Goal: Task Accomplishment & Management: Complete application form

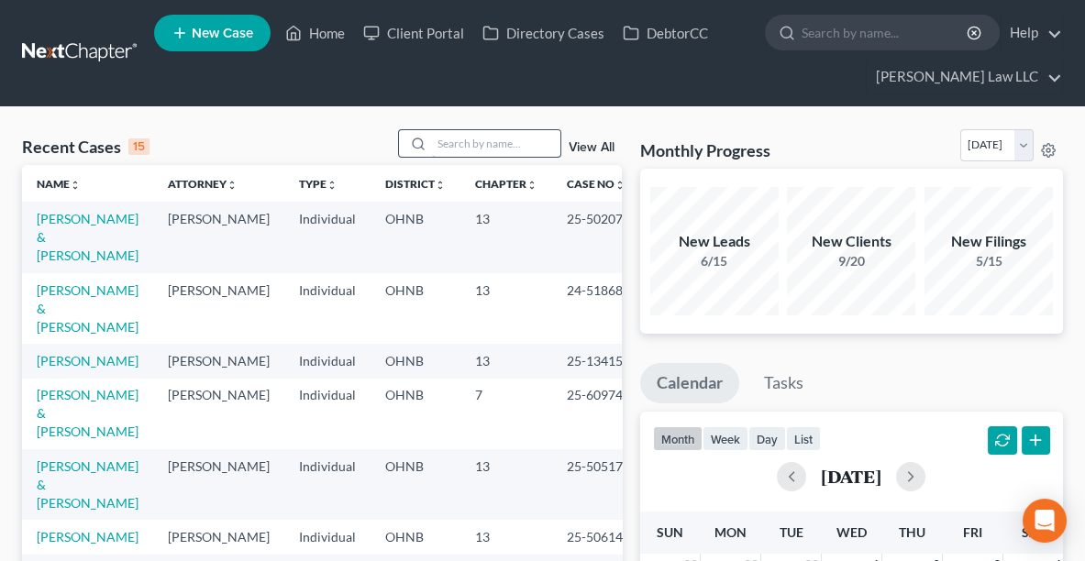
click at [474, 140] on input "search" at bounding box center [496, 143] width 128 height 27
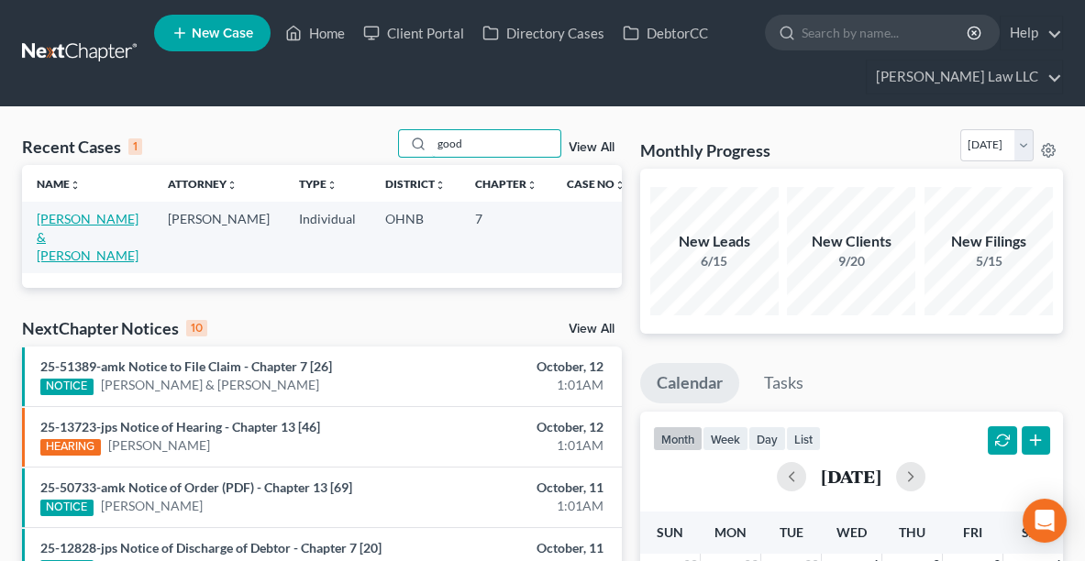
type input "good"
click at [73, 221] on link "[PERSON_NAME] & [PERSON_NAME]" at bounding box center [88, 237] width 102 height 52
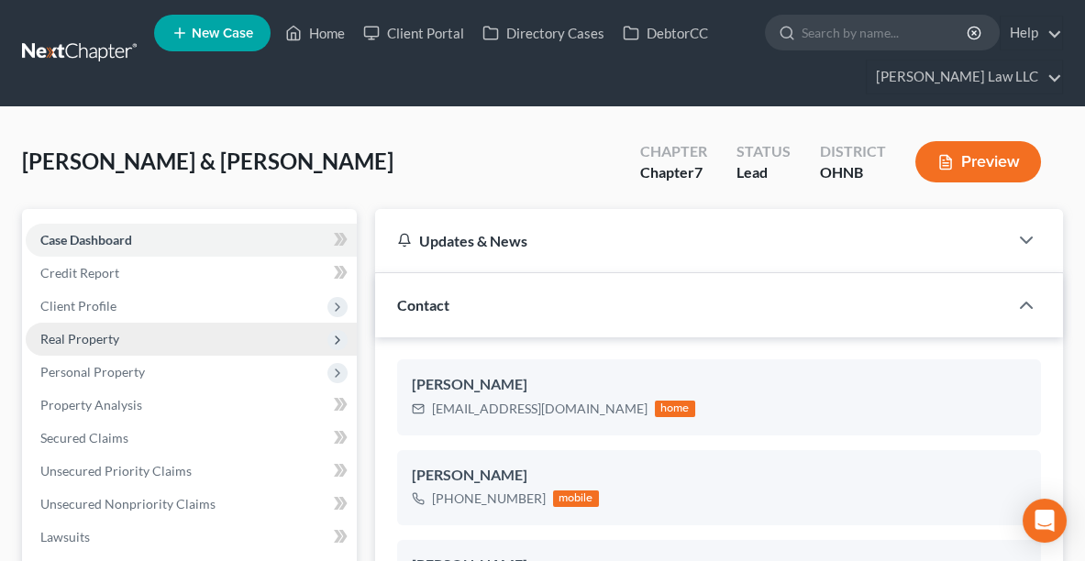
drag, startPoint x: 99, startPoint y: 382, endPoint x: 48, endPoint y: 336, distance: 69.4
click at [48, 336] on span "Real Property" at bounding box center [79, 339] width 79 height 16
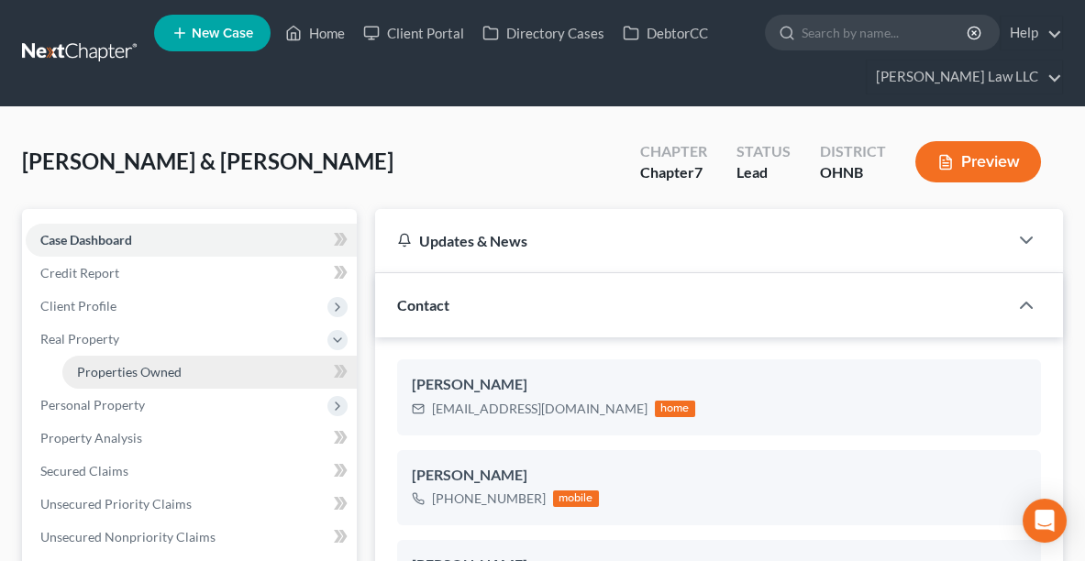
click at [118, 376] on span "Properties Owned" at bounding box center [129, 372] width 105 height 16
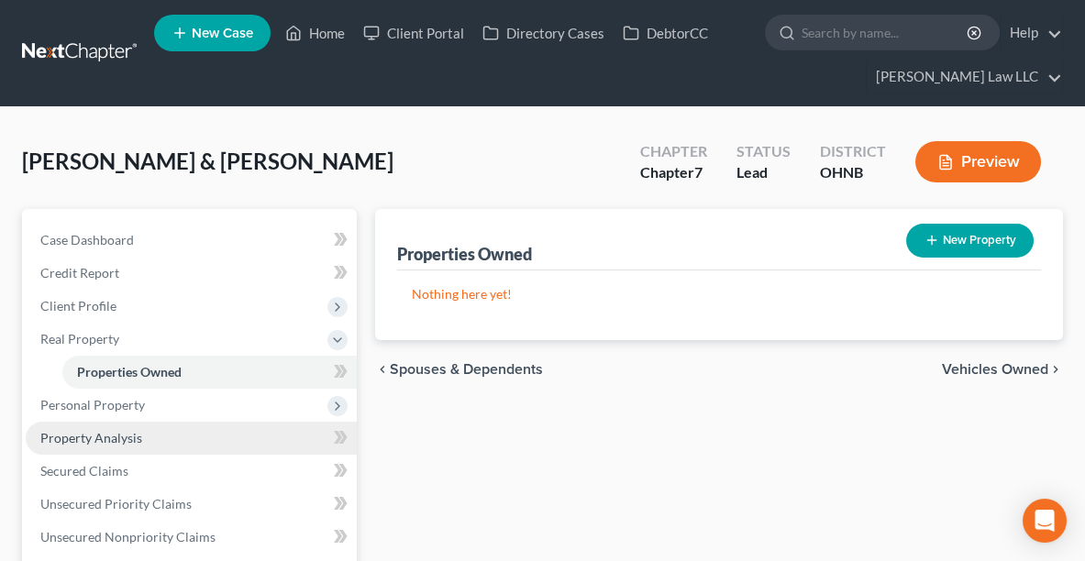
click at [98, 431] on span "Property Analysis" at bounding box center [91, 438] width 102 height 16
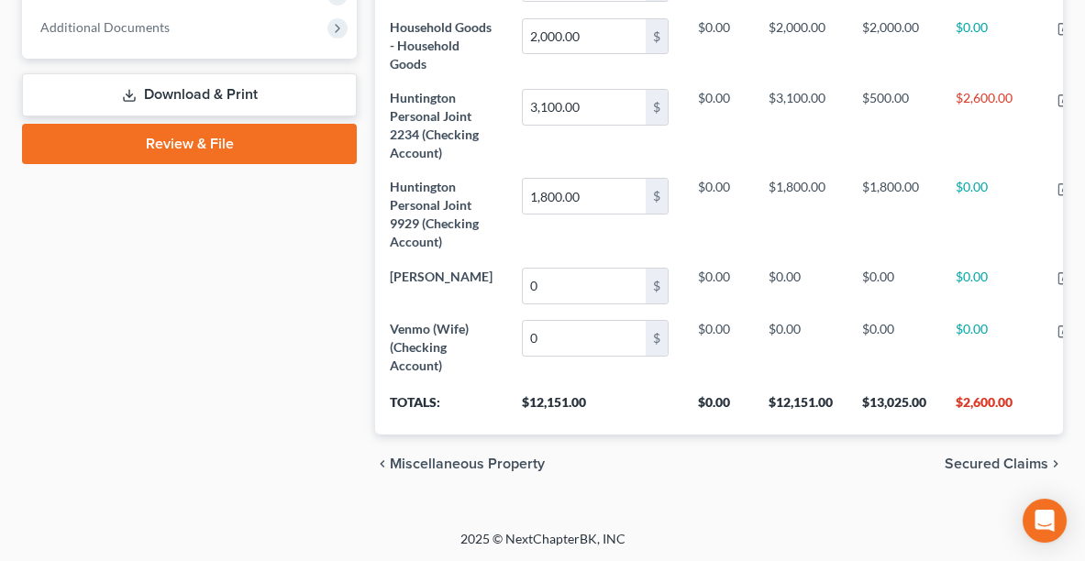
scroll to position [548, 0]
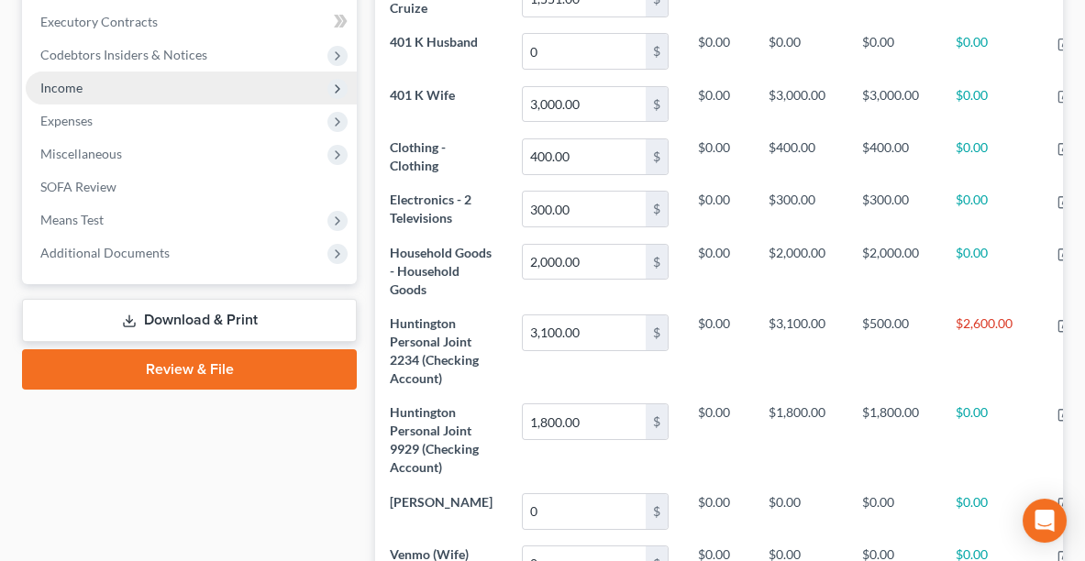
click at [50, 83] on span "Income" at bounding box center [61, 88] width 42 height 16
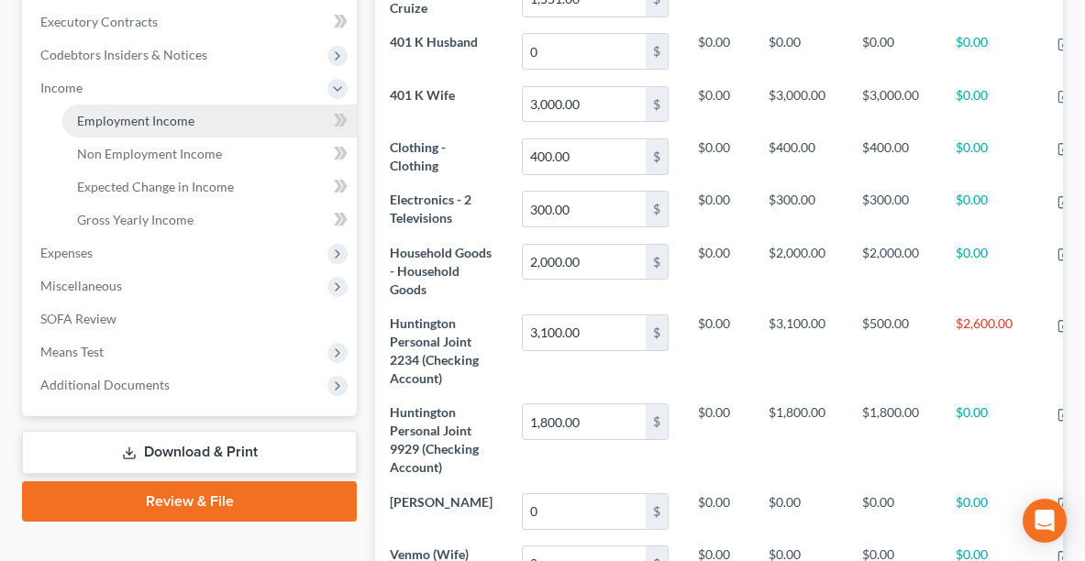
click at [84, 113] on span "Employment Income" at bounding box center [135, 121] width 117 height 16
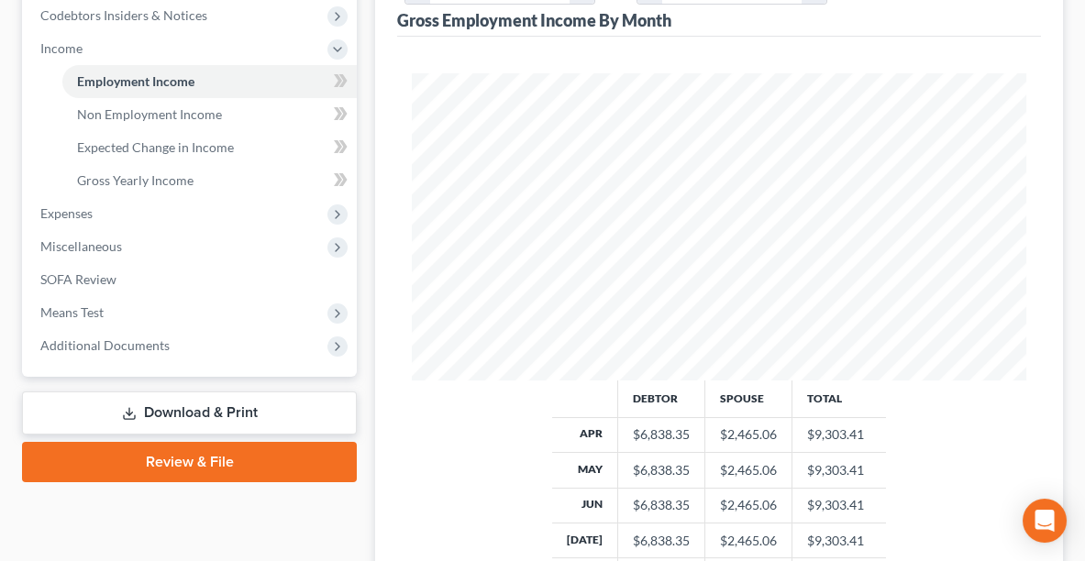
scroll to position [626, 0]
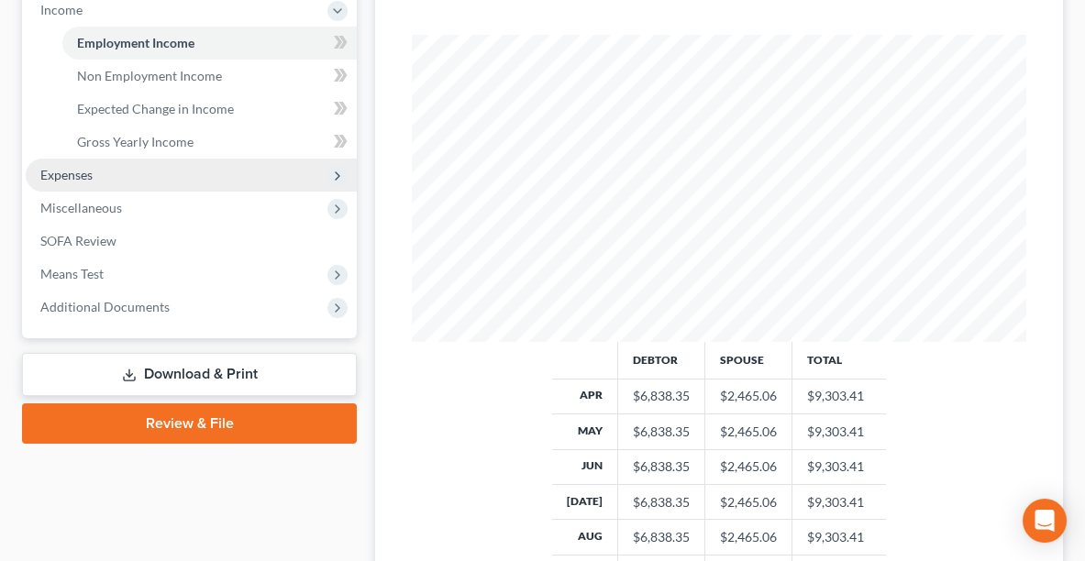
click at [116, 176] on span "Expenses" at bounding box center [191, 175] width 331 height 33
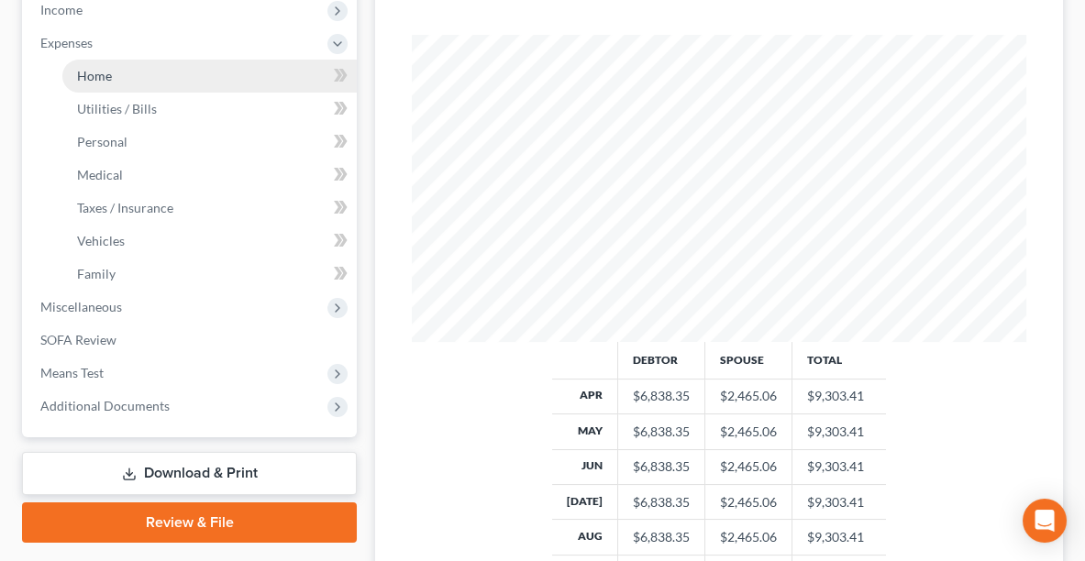
click at [91, 85] on link "Home" at bounding box center [209, 76] width 294 height 33
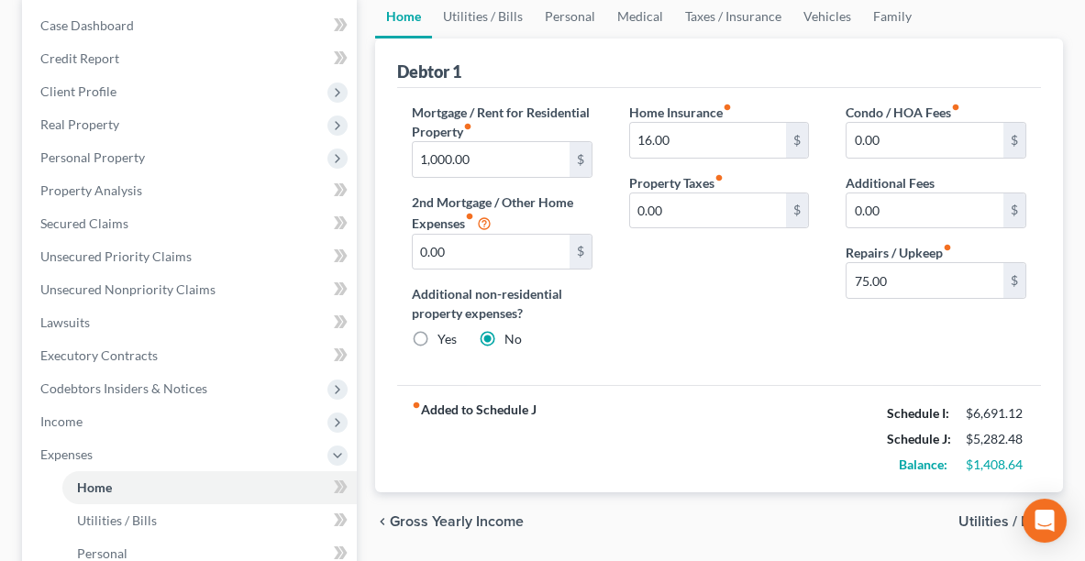
scroll to position [308, 0]
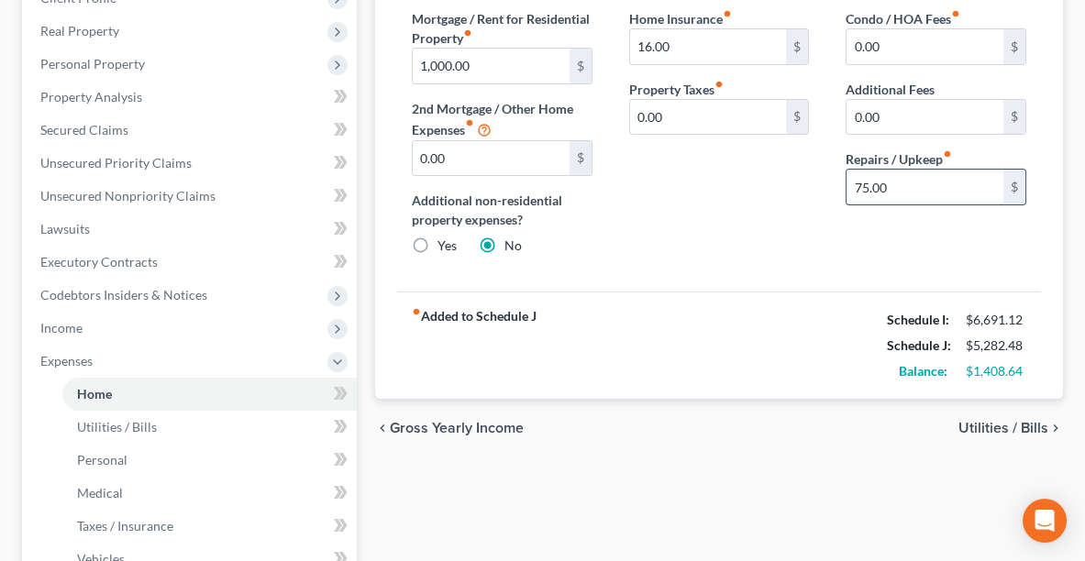
click at [917, 183] on input "75.00" at bounding box center [924, 187] width 157 height 35
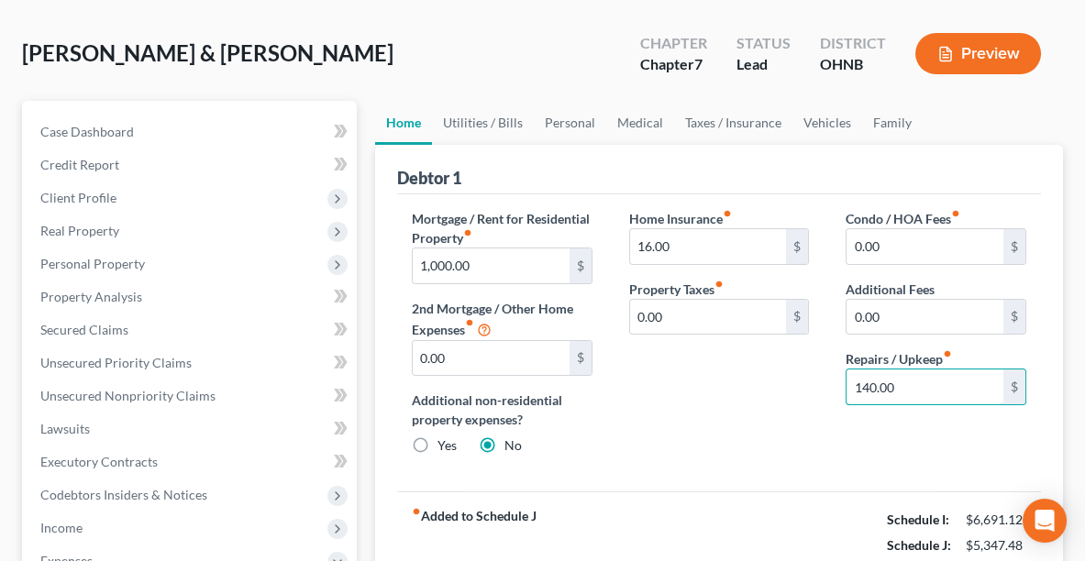
scroll to position [105, 0]
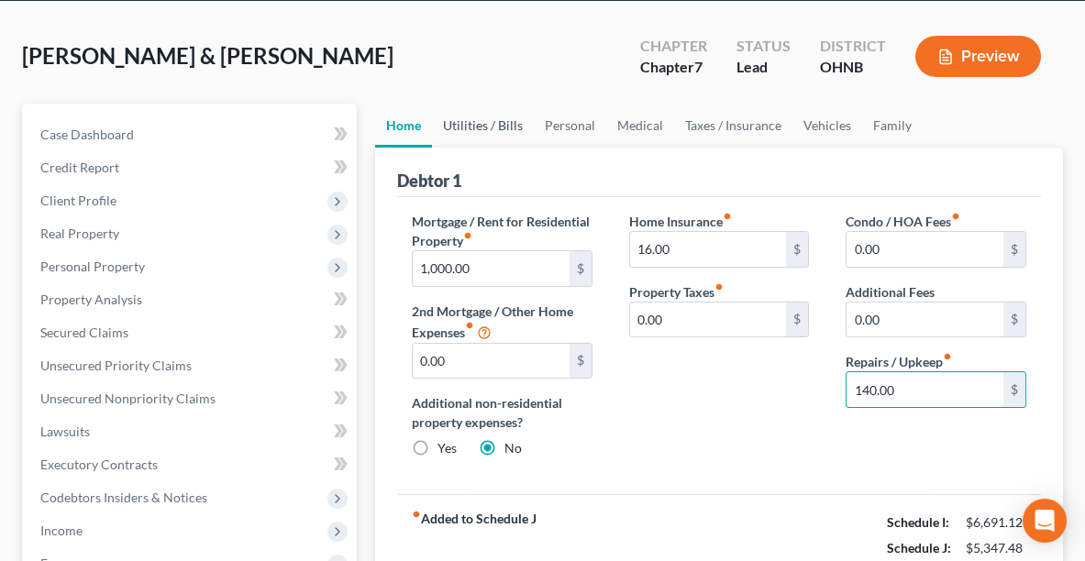
type input "140.00"
click at [477, 112] on link "Utilities / Bills" at bounding box center [483, 126] width 102 height 44
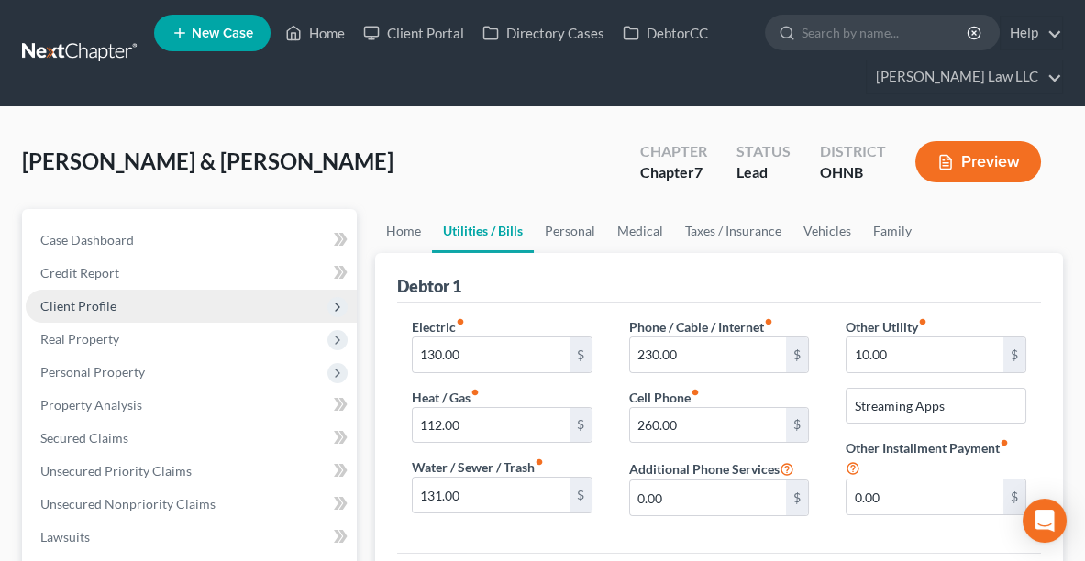
click at [81, 298] on span "Client Profile" at bounding box center [78, 306] width 76 height 16
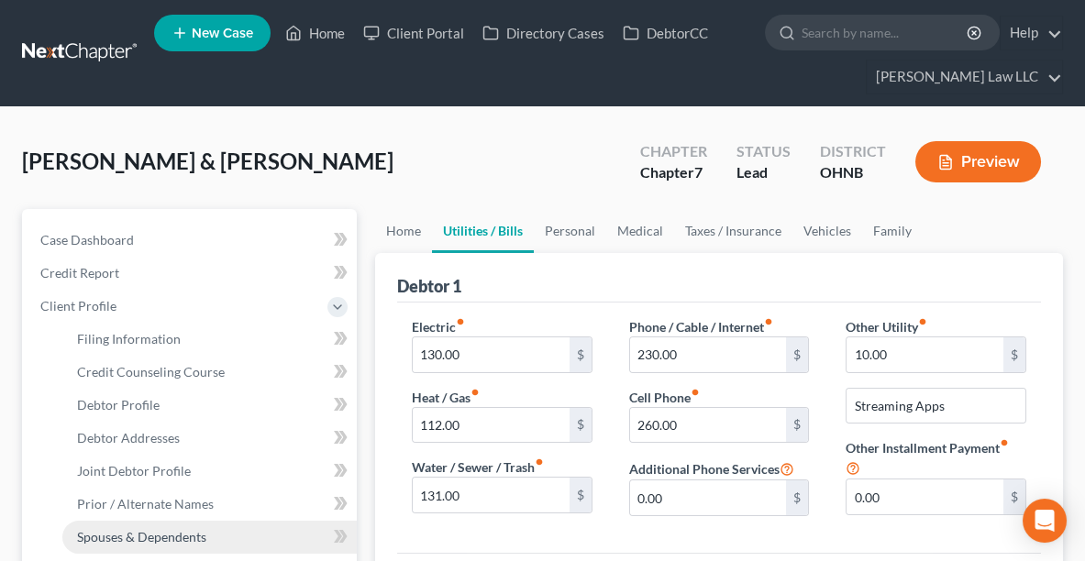
click at [160, 529] on span "Spouses & Dependents" at bounding box center [141, 537] width 129 height 16
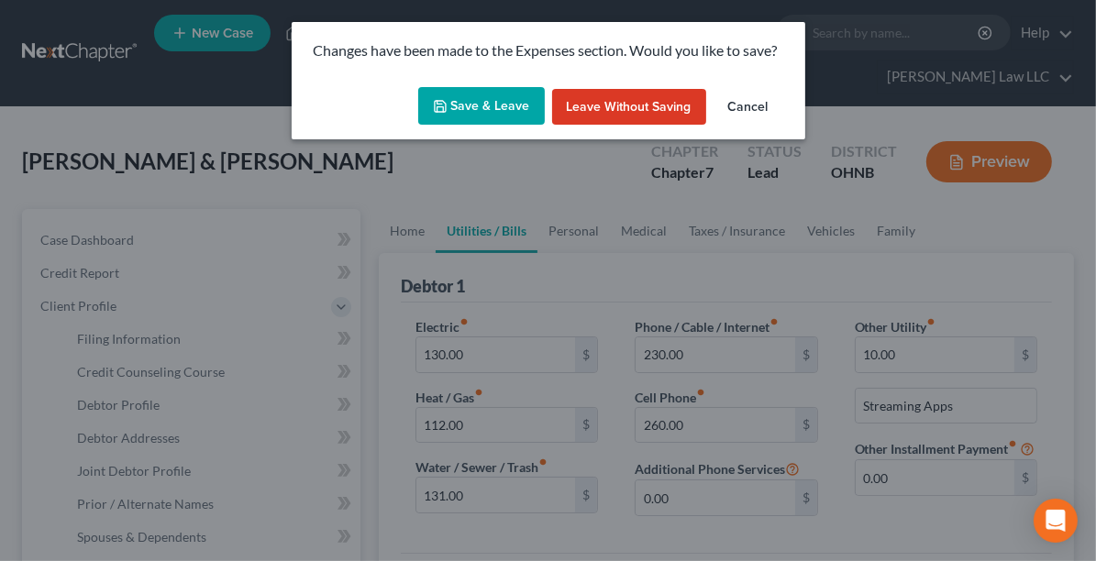
click at [466, 108] on button "Save & Leave" at bounding box center [481, 106] width 127 height 39
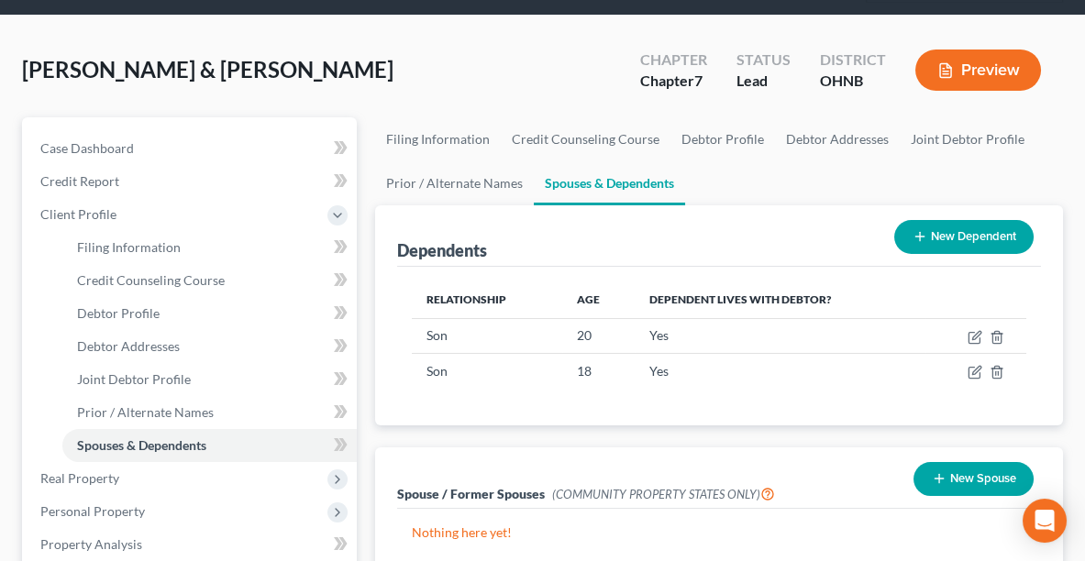
scroll to position [67, 0]
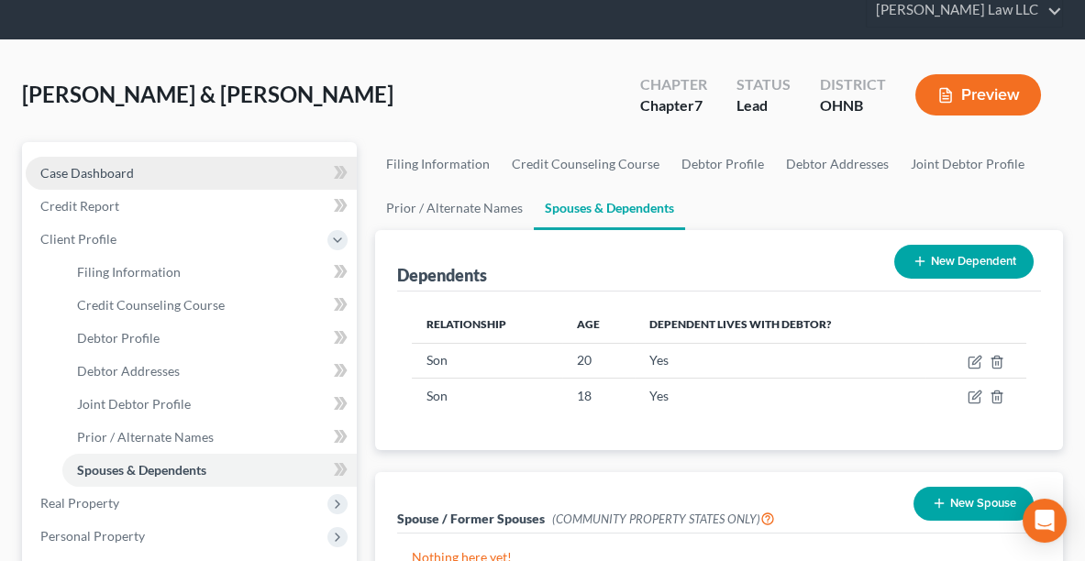
click at [120, 171] on span "Case Dashboard" at bounding box center [87, 173] width 94 height 16
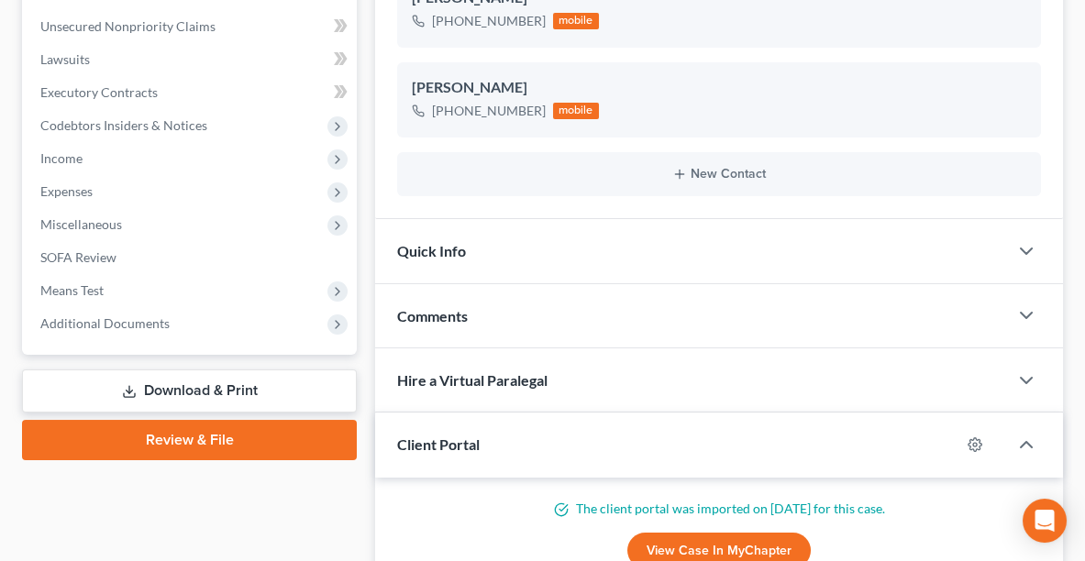
scroll to position [471, 0]
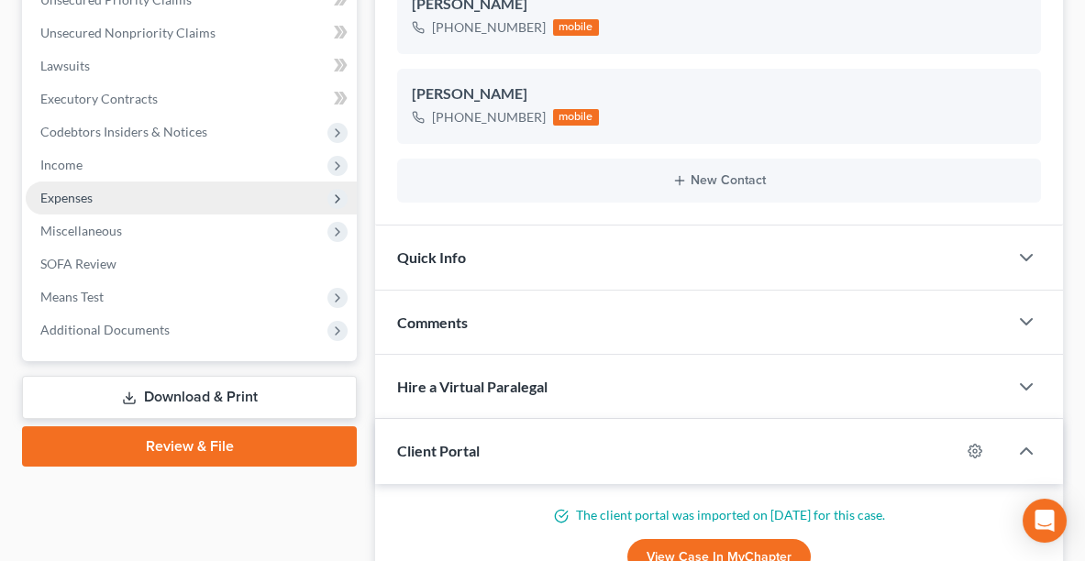
click at [94, 198] on span "Expenses" at bounding box center [191, 198] width 331 height 33
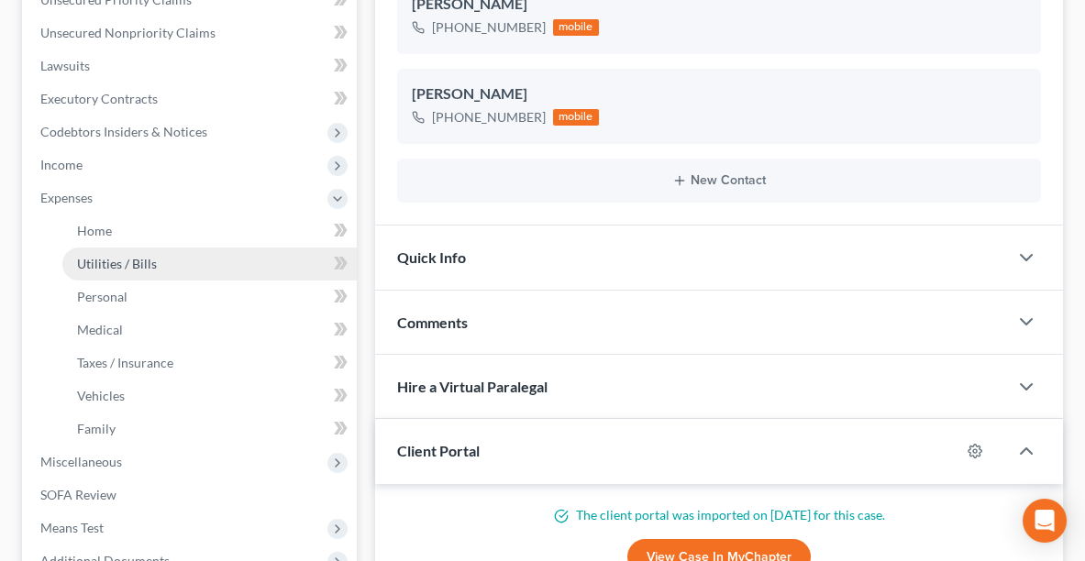
click at [116, 276] on link "Utilities / Bills" at bounding box center [209, 264] width 294 height 33
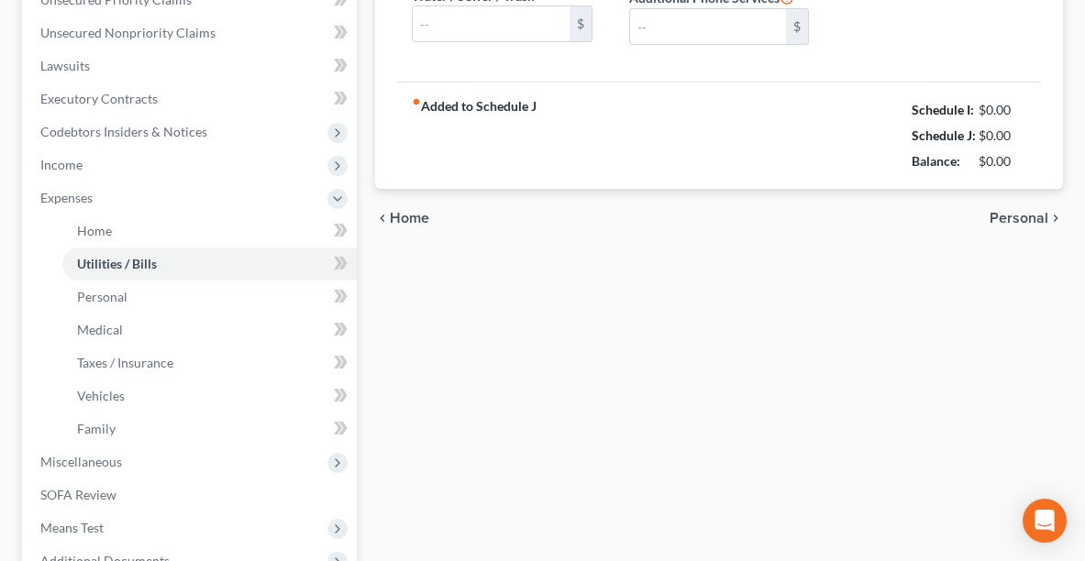
type input "130.00"
type input "112.00"
type input "131.00"
type input "230.00"
type input "260.00"
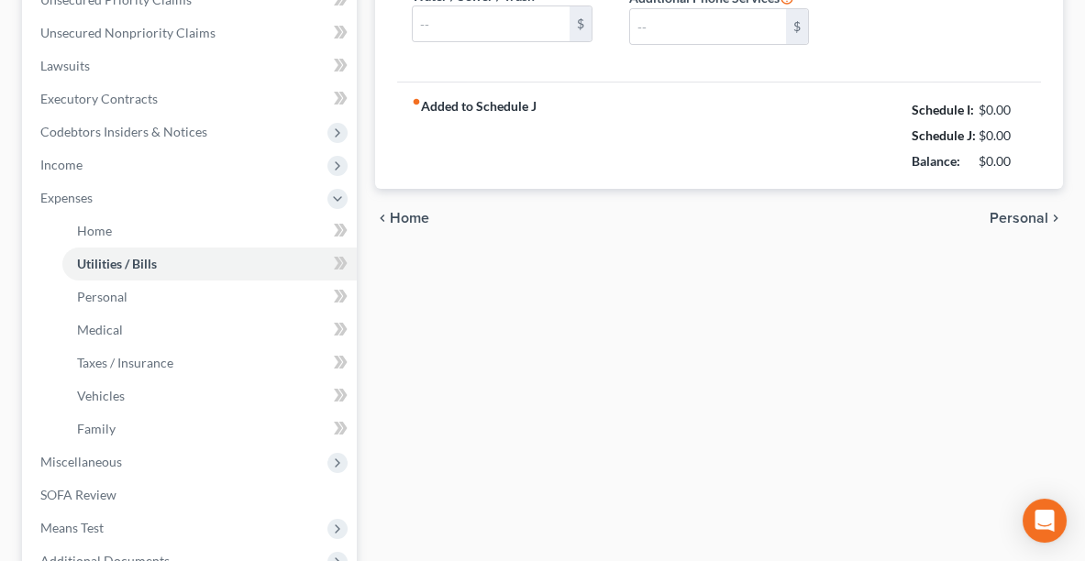
type input "0.00"
type input "10.00"
type input "Streaming Apps"
type input "0.00"
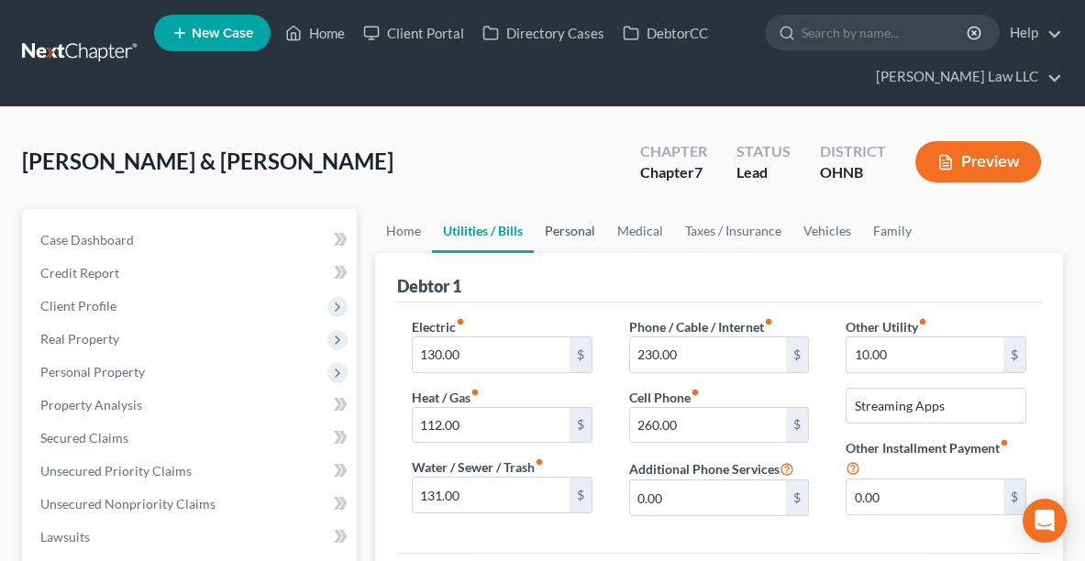
click at [568, 237] on link "Personal" at bounding box center [570, 231] width 72 height 44
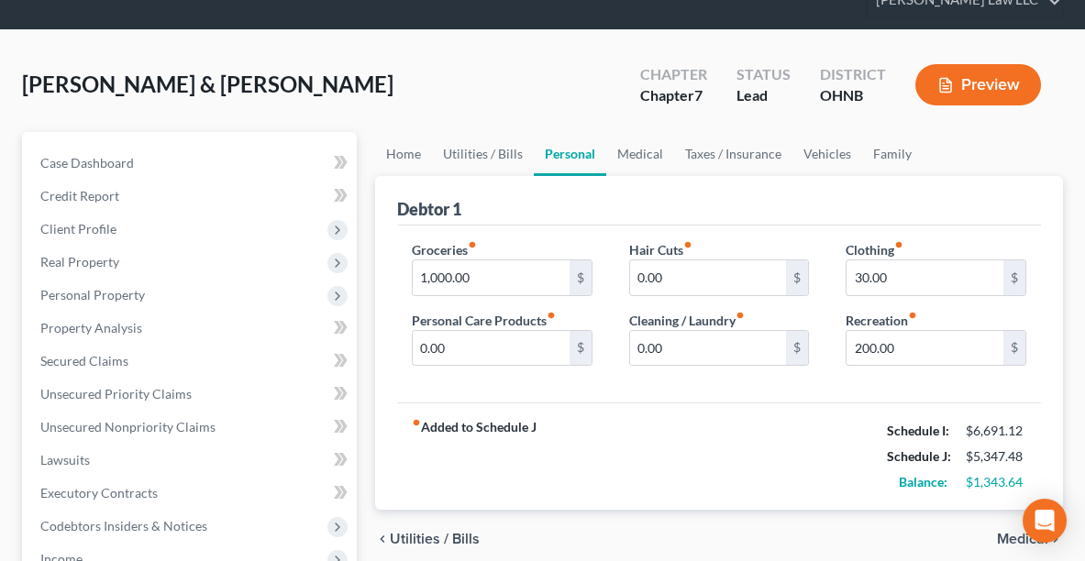
scroll to position [79, 0]
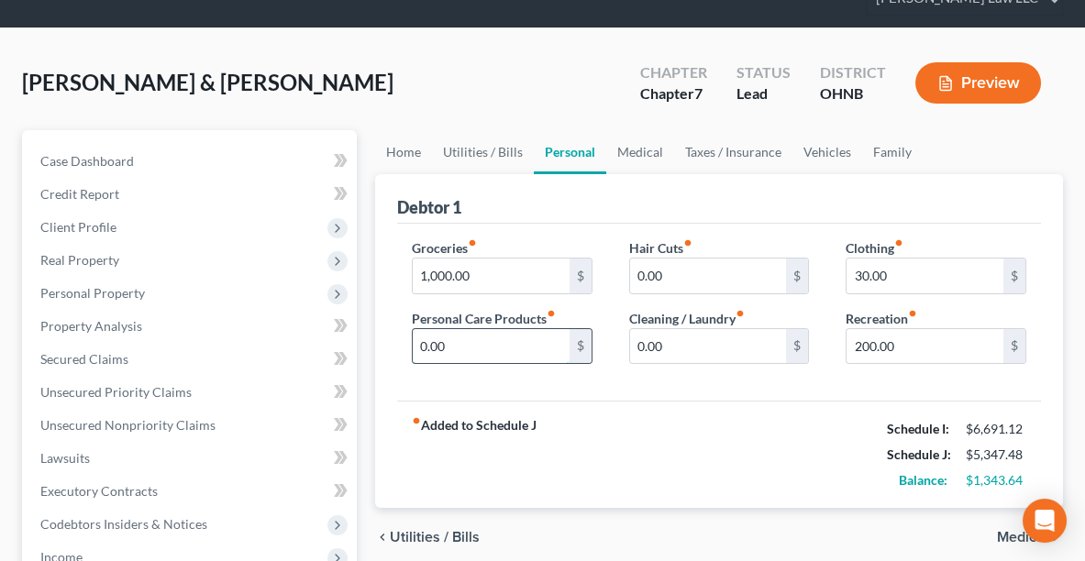
click at [491, 337] on input "0.00" at bounding box center [491, 346] width 157 height 35
type input "15.00"
type input "0"
type input "20.00"
click at [651, 153] on link "Medical" at bounding box center [640, 152] width 68 height 44
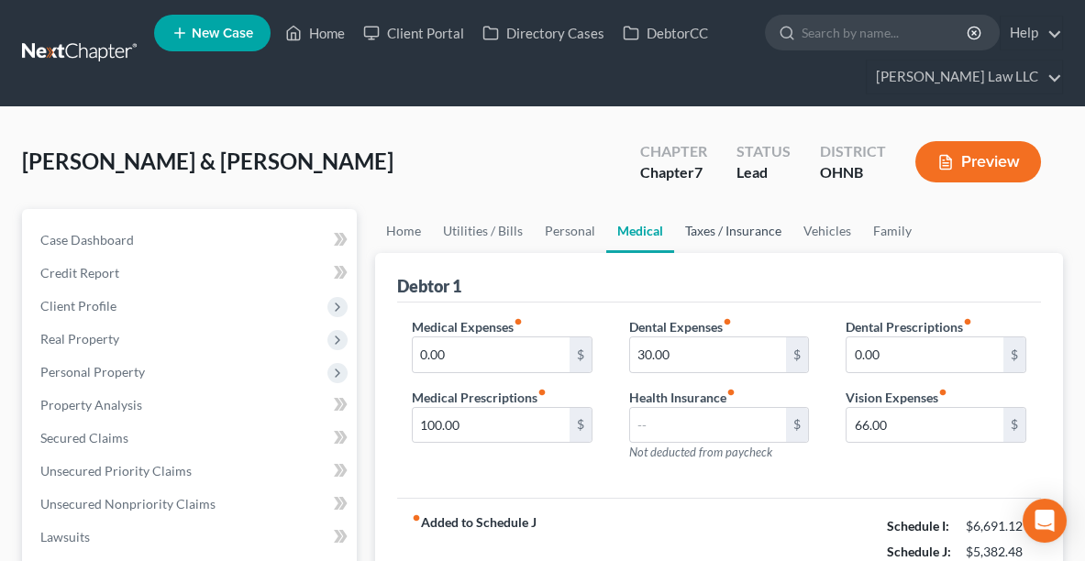
click at [689, 232] on link "Taxes / Insurance" at bounding box center [733, 231] width 118 height 44
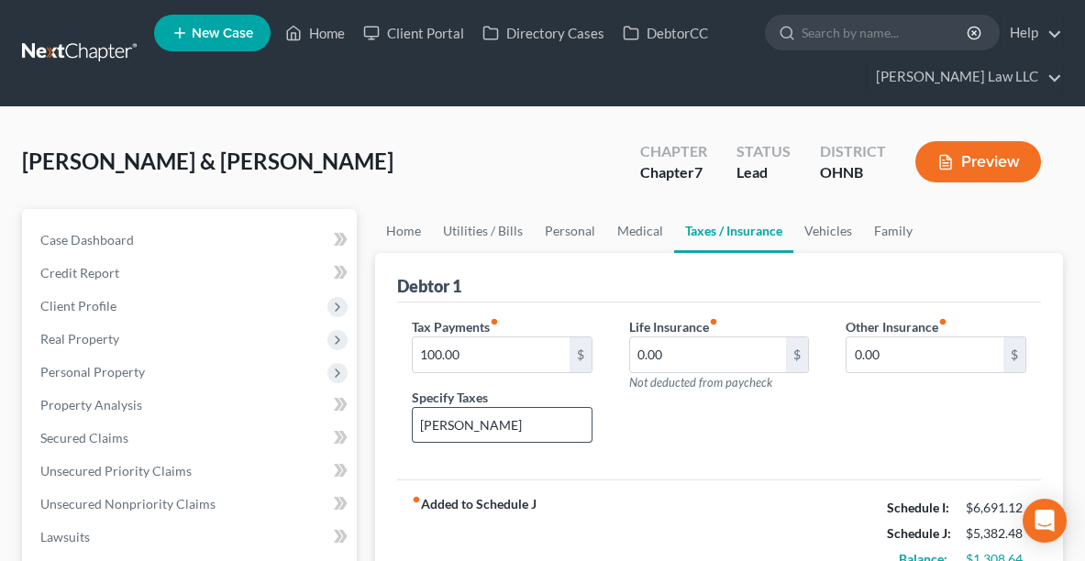
click at [495, 429] on input "[PERSON_NAME]" at bounding box center [502, 425] width 179 height 35
type input "R"
type input "I"
type input "[PERSON_NAME]"
click at [810, 232] on link "Vehicles" at bounding box center [828, 231] width 70 height 44
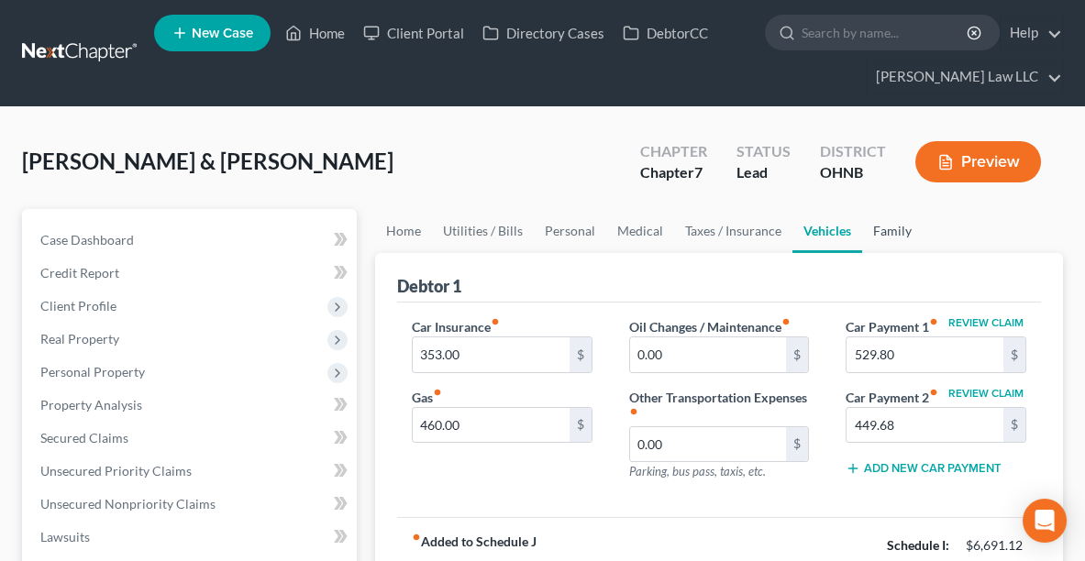
click at [877, 232] on link "Family" at bounding box center [892, 231] width 61 height 44
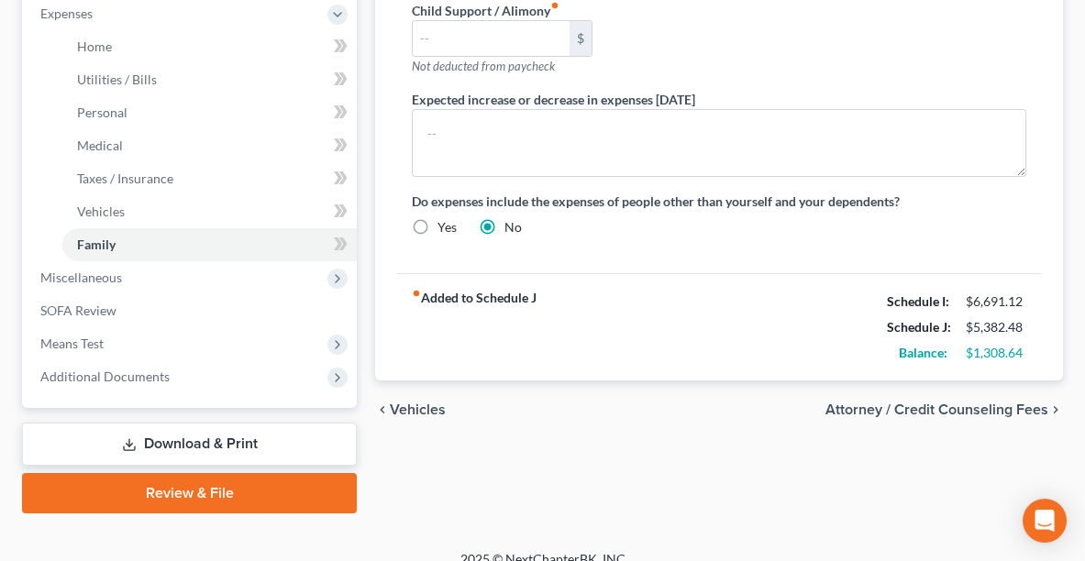
scroll to position [673, 0]
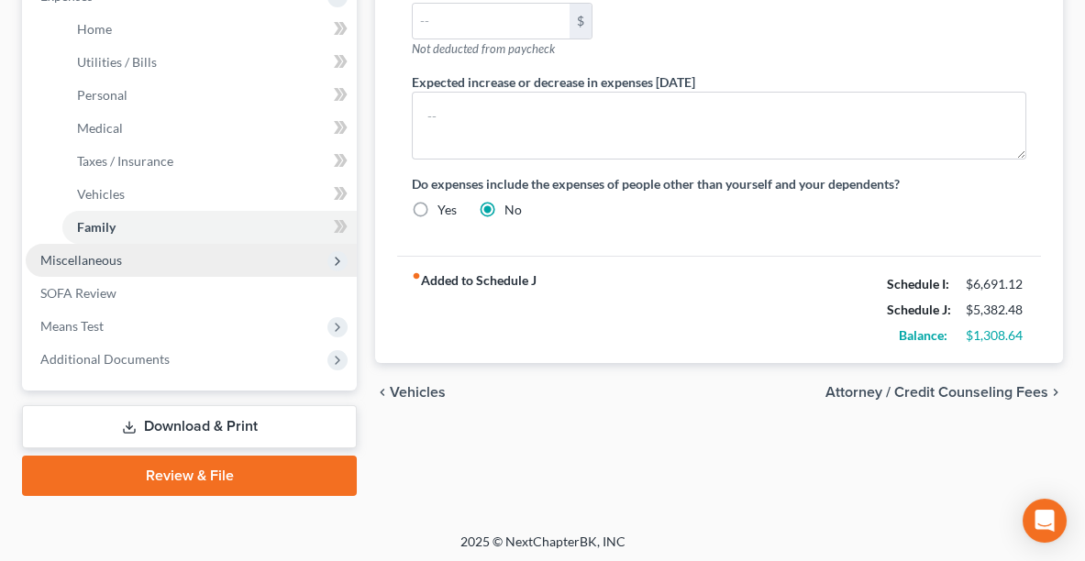
click at [67, 255] on span "Miscellaneous" at bounding box center [81, 260] width 82 height 16
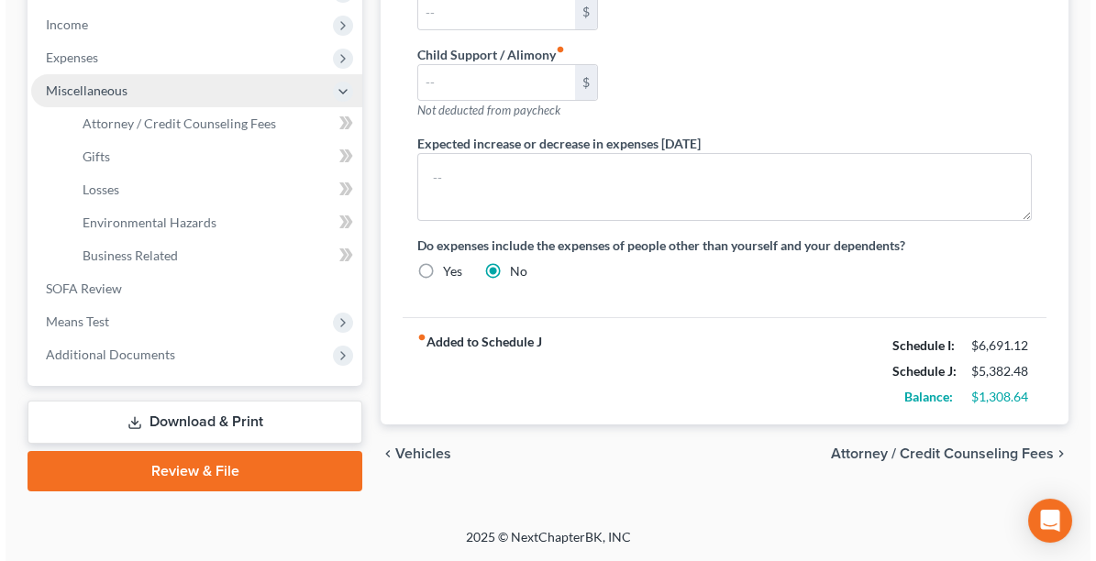
scroll to position [607, 0]
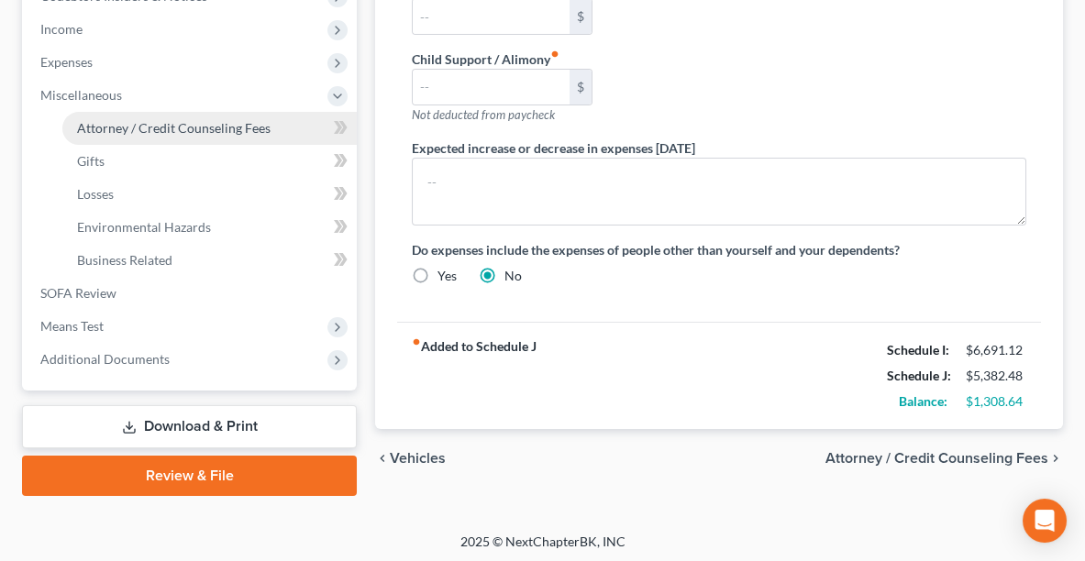
click at [89, 121] on span "Attorney / Credit Counseling Fees" at bounding box center [173, 128] width 193 height 16
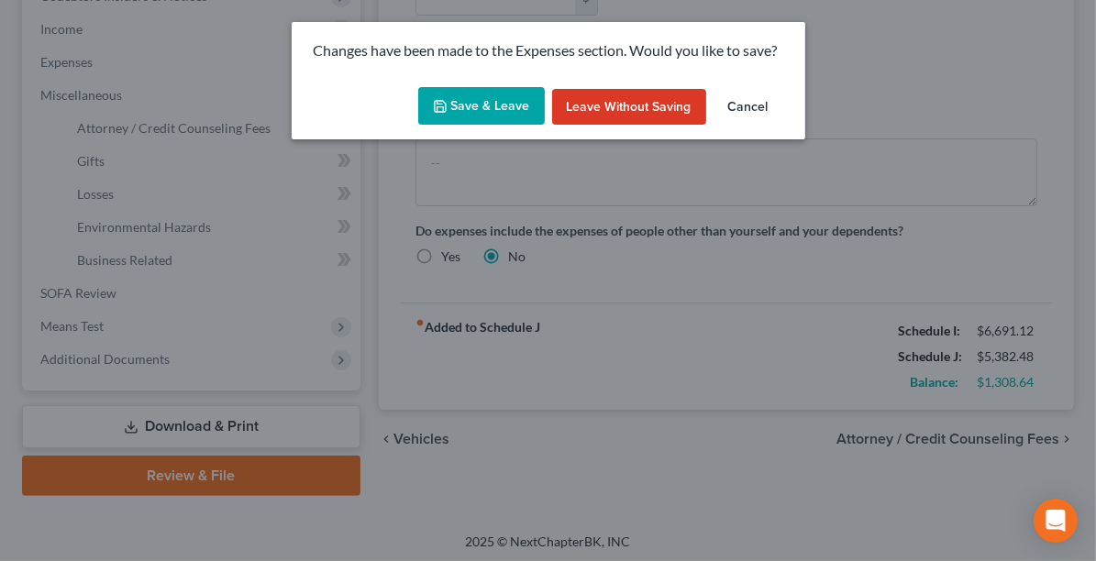
click at [457, 106] on button "Save & Leave" at bounding box center [481, 106] width 127 height 39
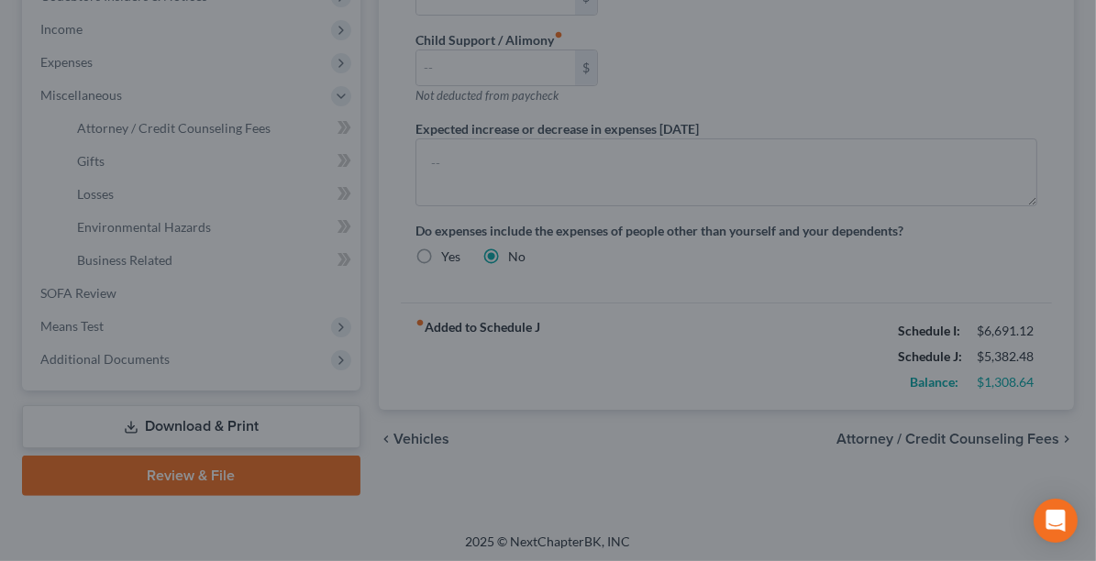
select select "0"
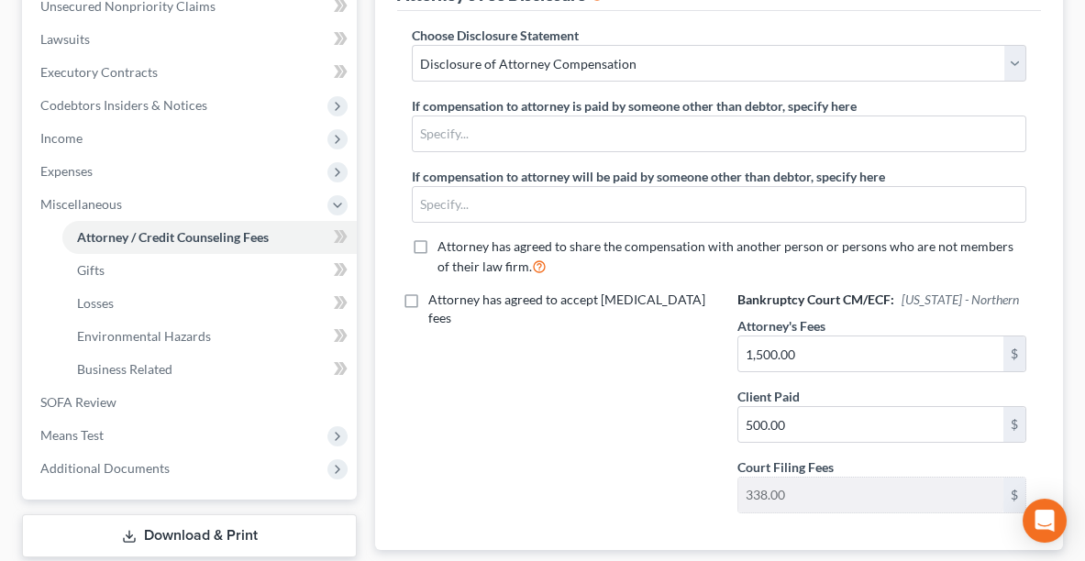
scroll to position [500, 0]
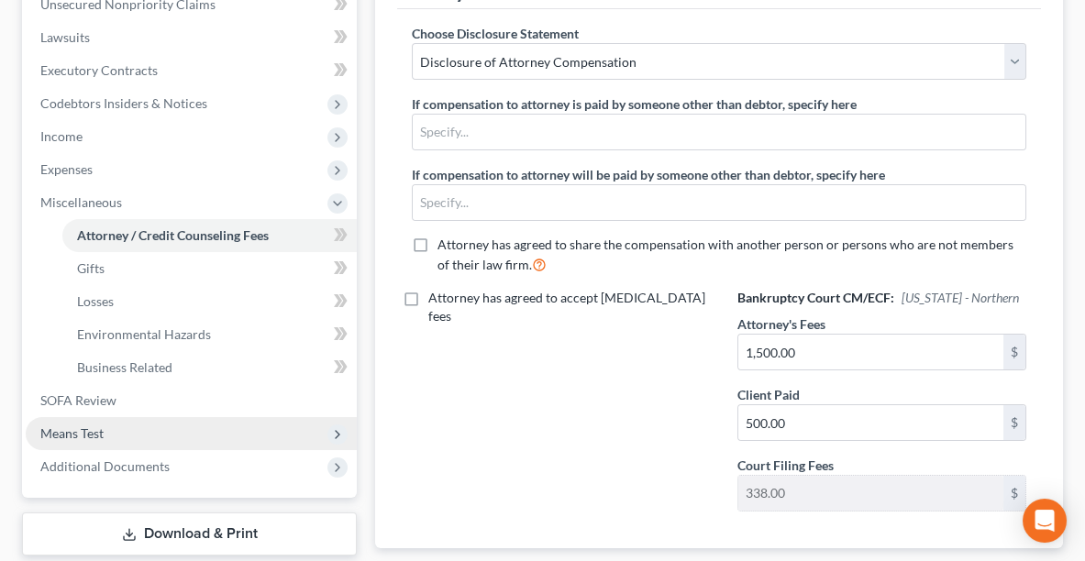
click at [70, 429] on span "Means Test" at bounding box center [71, 433] width 63 height 16
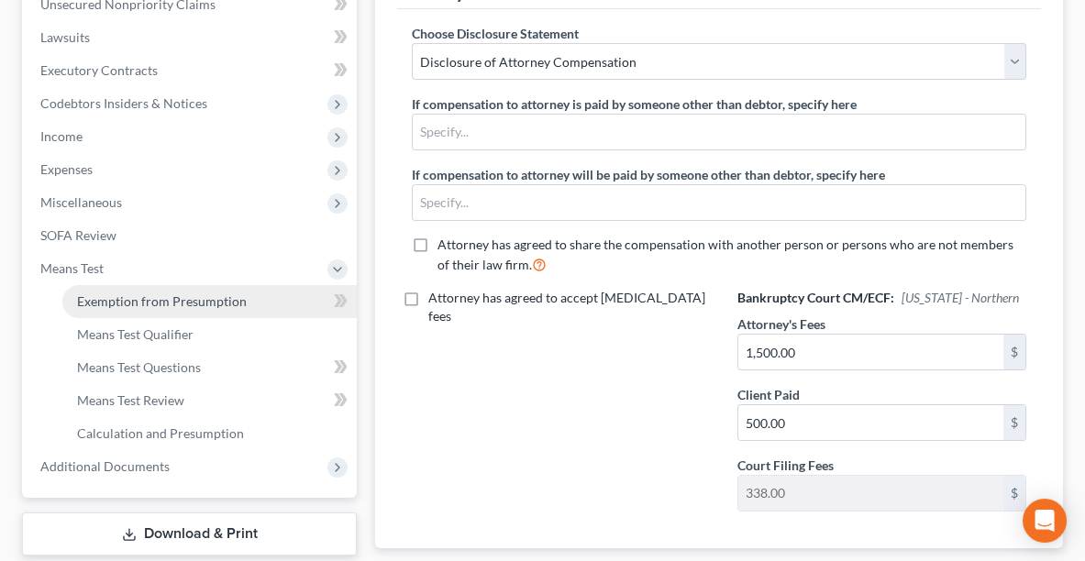
click at [179, 308] on link "Exemption from Presumption" at bounding box center [209, 301] width 294 height 33
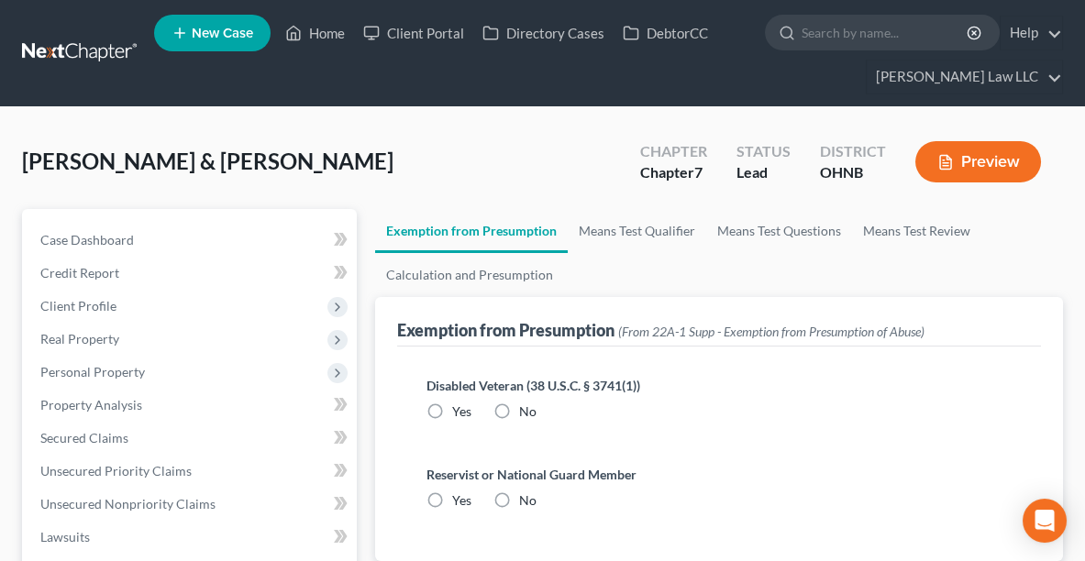
click at [519, 408] on label "No" at bounding box center [527, 411] width 17 height 18
click at [526, 408] on input "No" at bounding box center [532, 408] width 12 height 12
radio input "true"
click at [519, 500] on label "No" at bounding box center [527, 500] width 17 height 18
click at [526, 500] on input "No" at bounding box center [532, 497] width 12 height 12
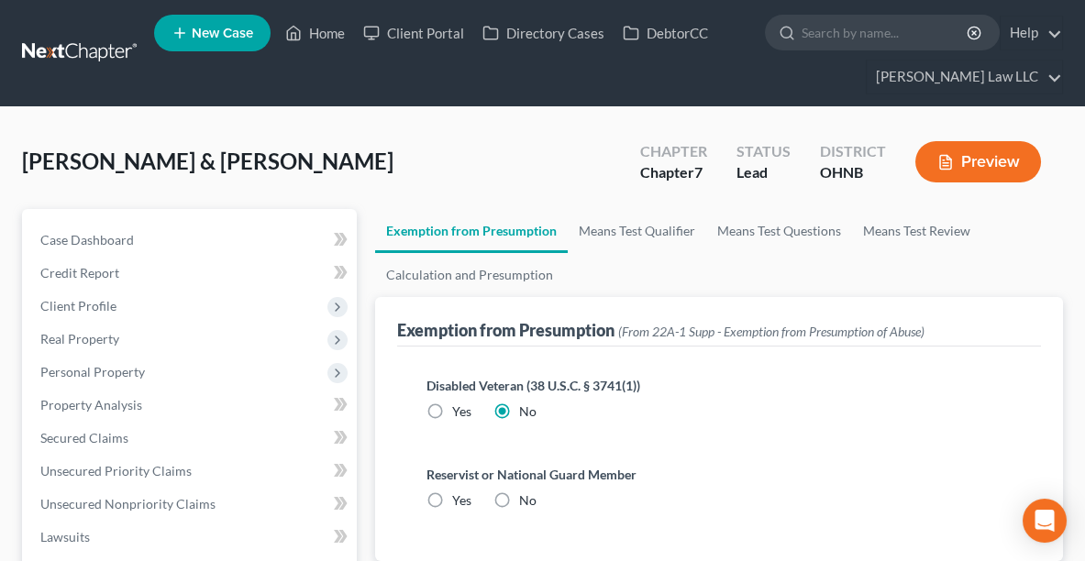
radio input "true"
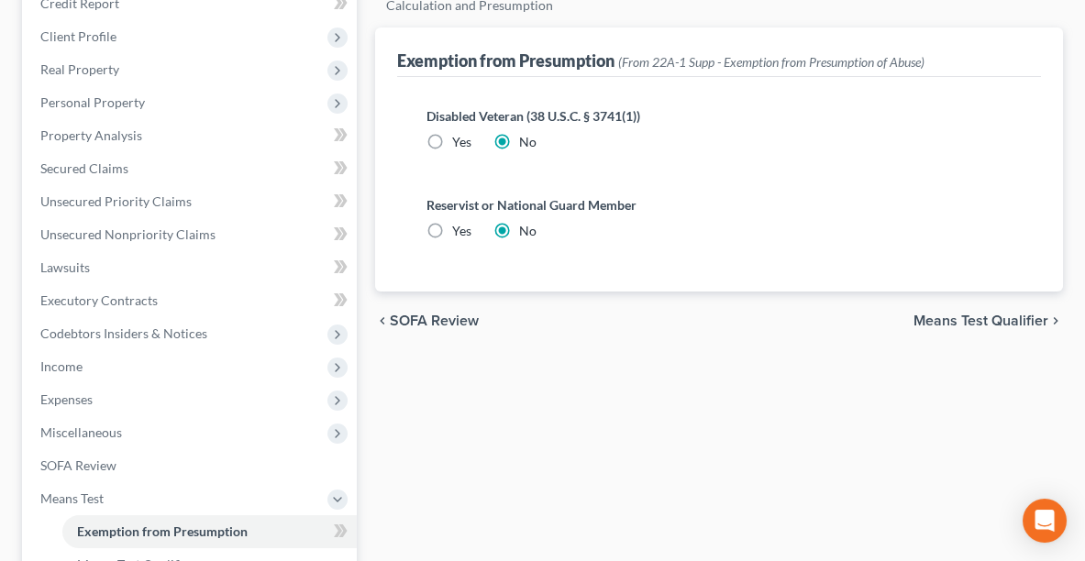
scroll to position [357, 0]
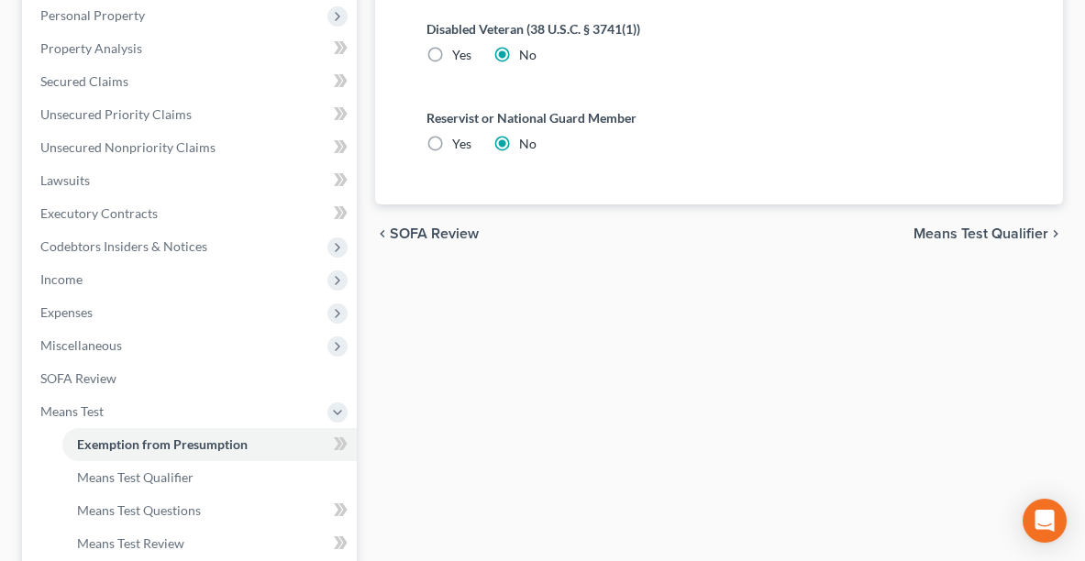
click at [975, 233] on span "Means Test Qualifier" at bounding box center [980, 233] width 135 height 15
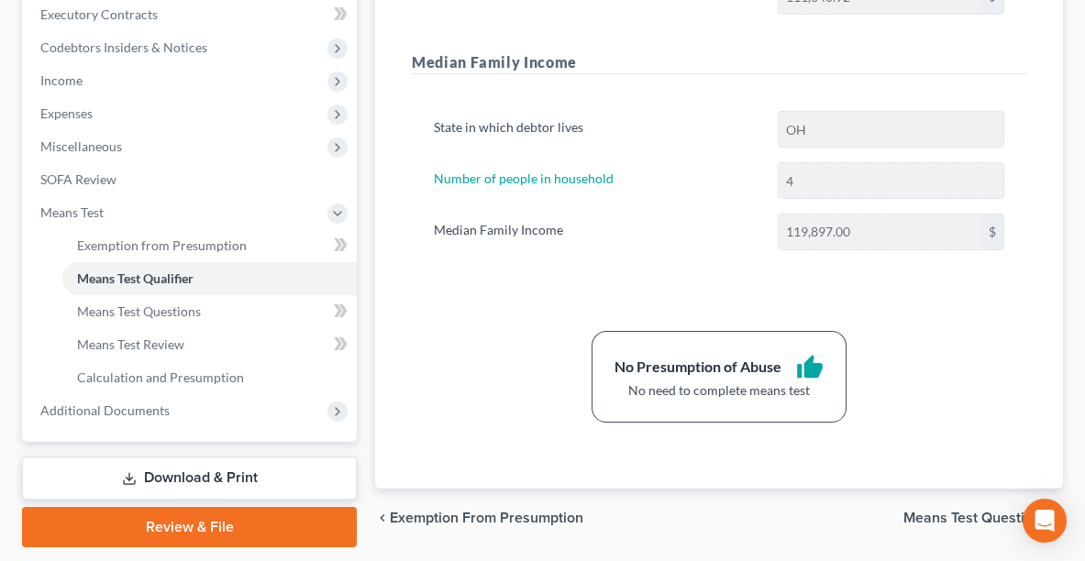
scroll to position [607, 0]
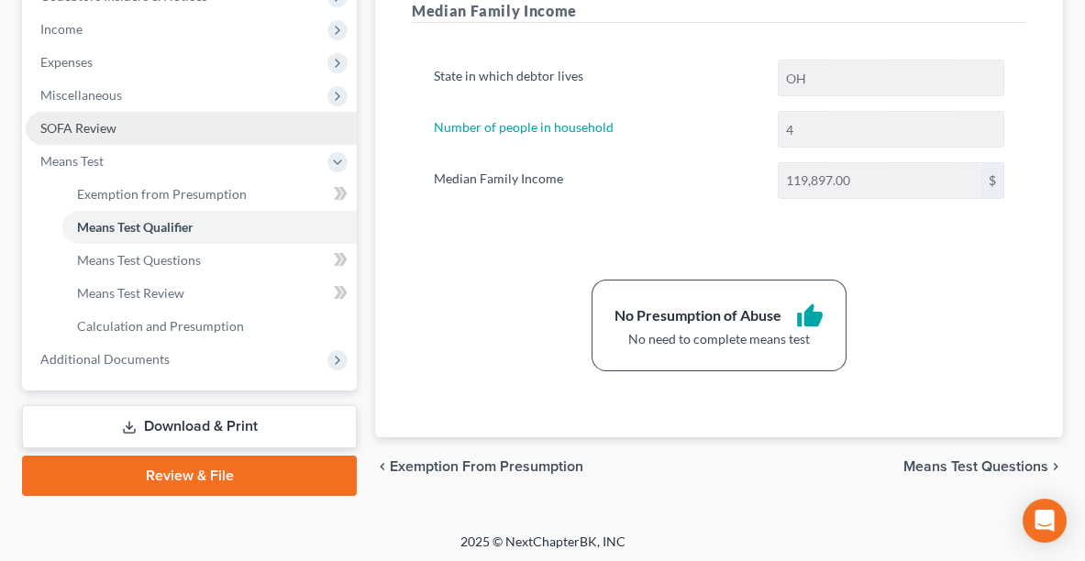
click at [71, 127] on span "SOFA Review" at bounding box center [78, 128] width 76 height 16
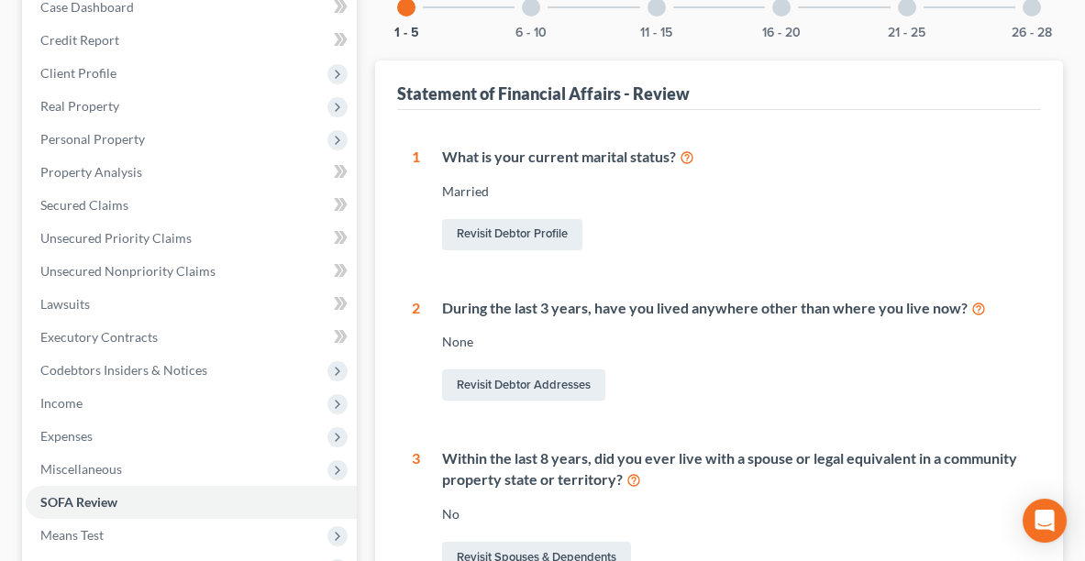
scroll to position [232, 0]
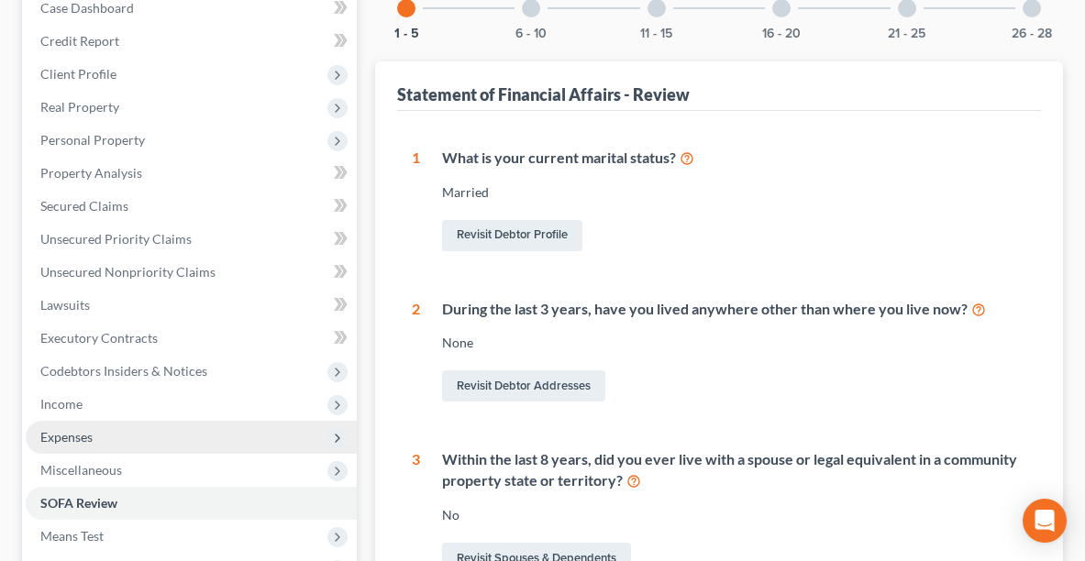
click at [94, 424] on span "Expenses" at bounding box center [191, 437] width 331 height 33
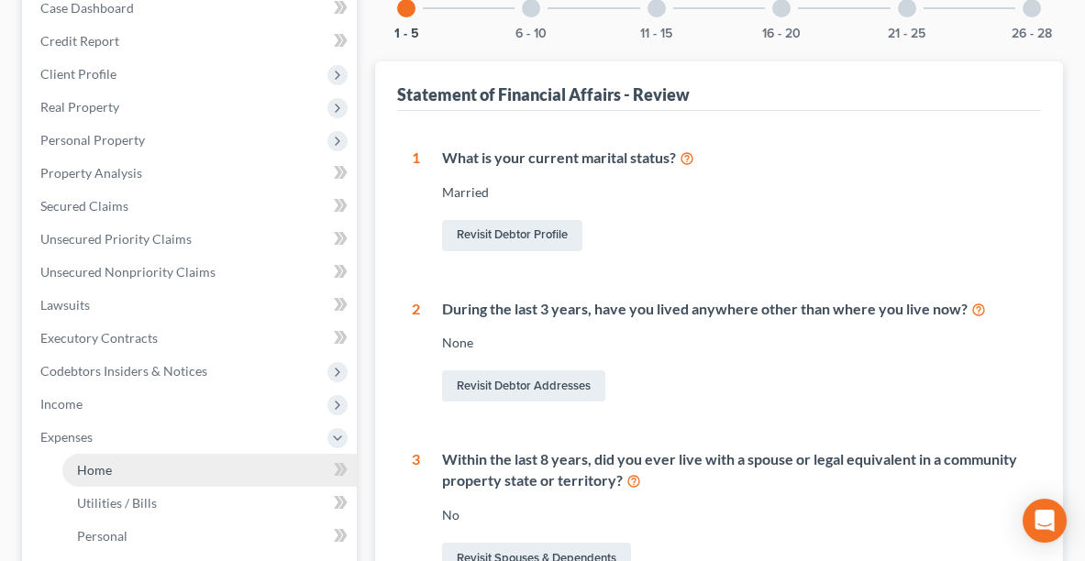
click at [104, 468] on span "Home" at bounding box center [94, 470] width 35 height 16
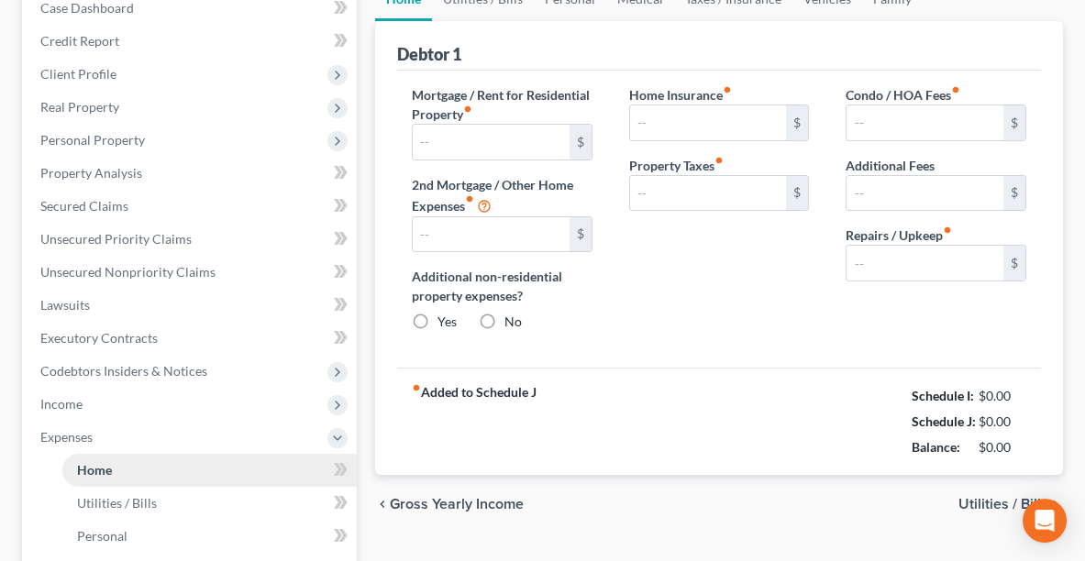
type input "1,000.00"
type input "0.00"
radio input "true"
type input "16.00"
type input "0.00"
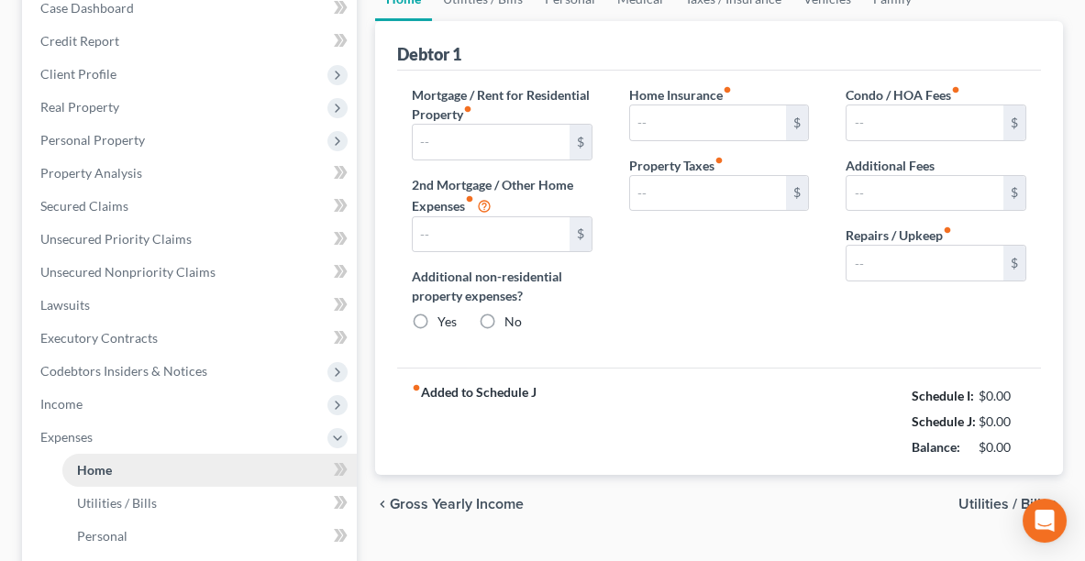
type input "0.00"
type input "140.00"
